Goal: Navigation & Orientation: Understand site structure

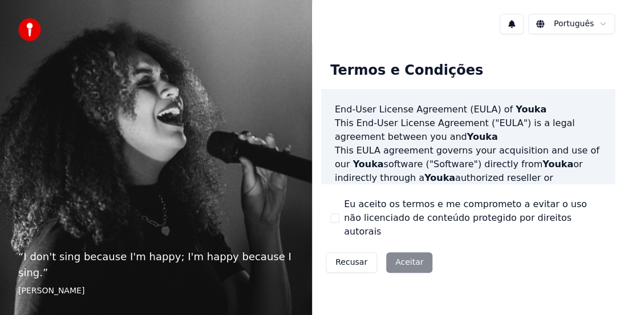
click at [393, 248] on div "Recusar Aceitar" at bounding box center [379, 263] width 116 height 30
click at [398, 248] on div "Recusar Aceitar" at bounding box center [379, 263] width 116 height 30
click at [582, 21] on html "“ I don't sing because I'm happy; I'm happy because I sing. ” [PERSON_NAME] Ter…" at bounding box center [312, 157] width 624 height 315
click at [413, 255] on html "“ I don't sing because I'm happy; I'm happy because I sing. ” [PERSON_NAME] Ter…" at bounding box center [312, 157] width 624 height 315
click at [394, 249] on div "Recusar Aceitar" at bounding box center [379, 263] width 116 height 30
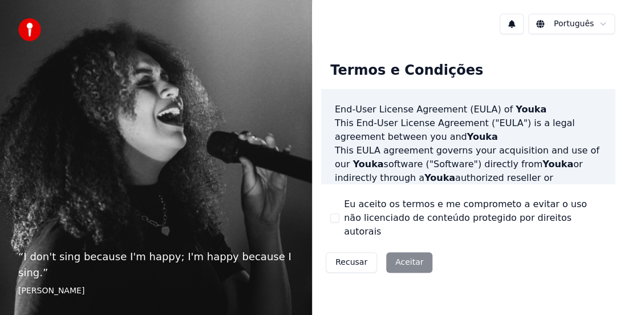
click at [394, 249] on div "Recusar Aceitar" at bounding box center [379, 263] width 116 height 30
click at [392, 249] on div "Recusar Aceitar" at bounding box center [379, 263] width 116 height 30
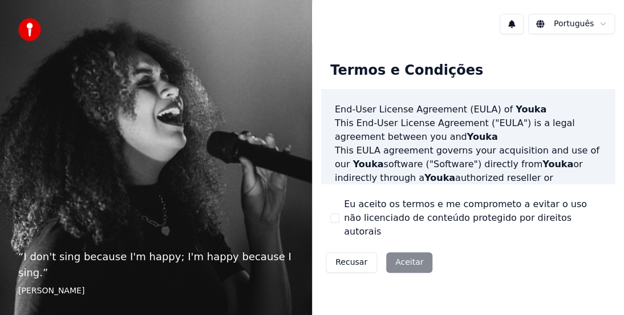
click at [408, 248] on div "Recusar Aceitar" at bounding box center [379, 263] width 116 height 30
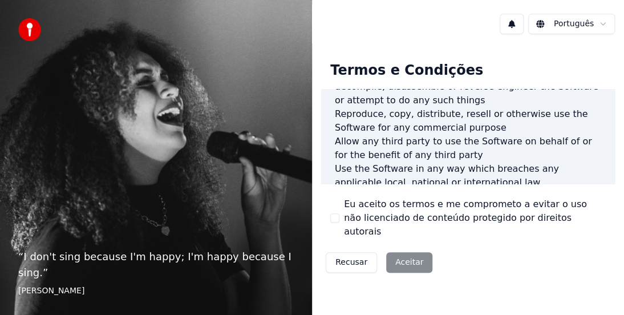
scroll to position [959, 0]
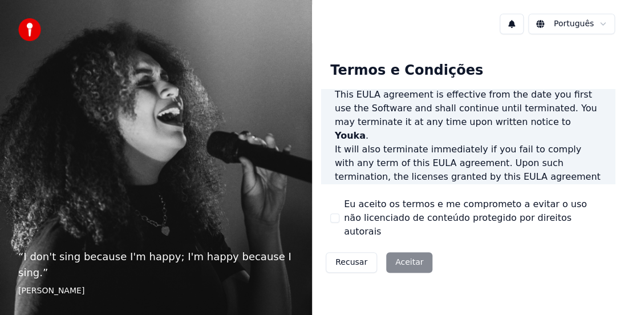
click at [407, 250] on div "Recusar Aceitar" at bounding box center [379, 263] width 116 height 30
click at [333, 202] on div "Eu aceito os termos e me comprometo a evitar o uso não licenciado de conteúdo p…" at bounding box center [468, 217] width 276 height 41
click at [399, 248] on div "Recusar Aceitar" at bounding box center [379, 263] width 116 height 30
